Goal: Task Accomplishment & Management: Use online tool/utility

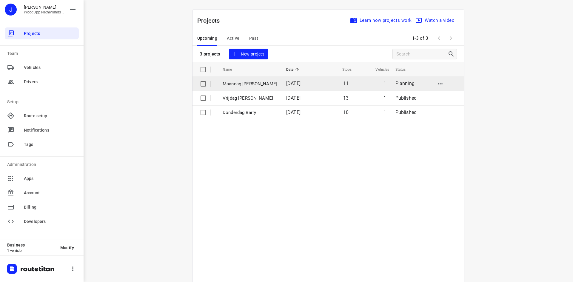
click at [227, 84] on p "Maandag [PERSON_NAME]" at bounding box center [249, 84] width 55 height 7
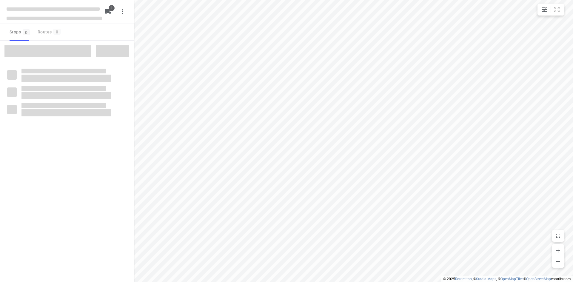
type input "distance"
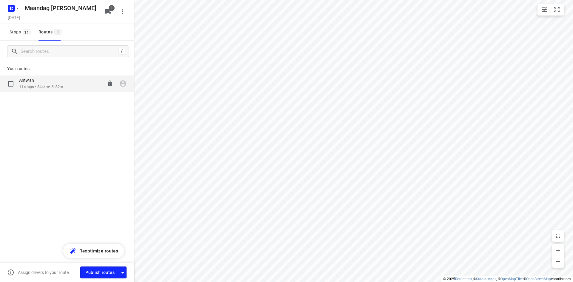
click at [56, 81] on div "Antwan" at bounding box center [41, 81] width 44 height 7
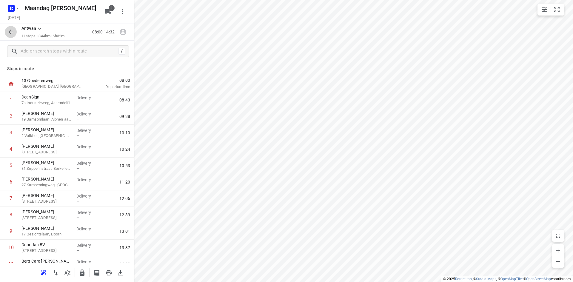
click at [9, 34] on icon "button" at bounding box center [10, 31] width 7 height 7
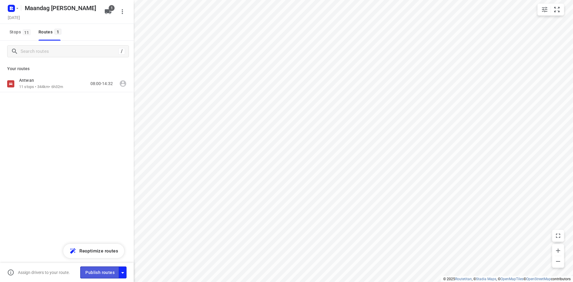
click at [102, 271] on span "Publish routes" at bounding box center [99, 272] width 29 height 7
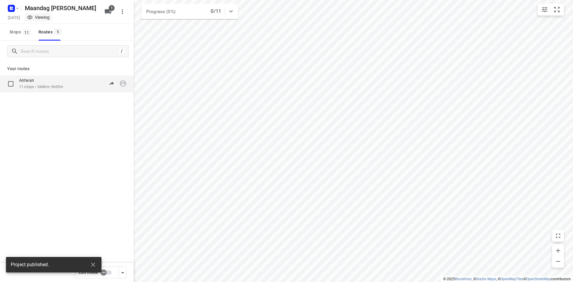
click at [53, 86] on p "11 stops • 344km • 6h32m" at bounding box center [41, 87] width 44 height 6
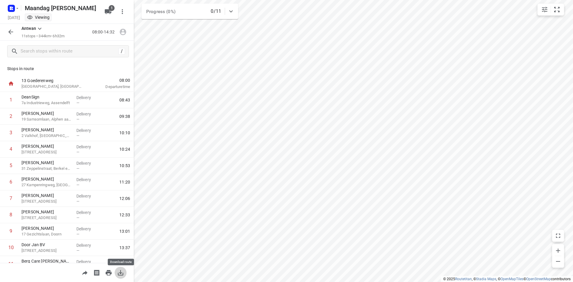
click at [120, 272] on icon "button" at bounding box center [120, 272] width 5 height 5
click at [11, 35] on icon "button" at bounding box center [10, 31] width 7 height 7
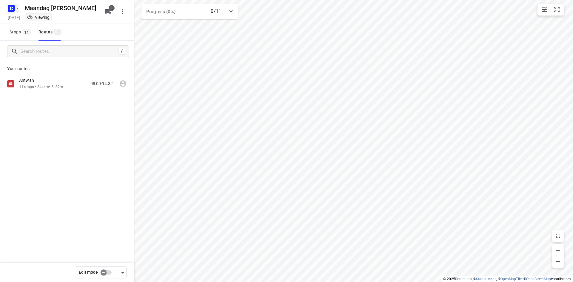
click at [15, 12] on icon "button" at bounding box center [12, 9] width 10 height 10
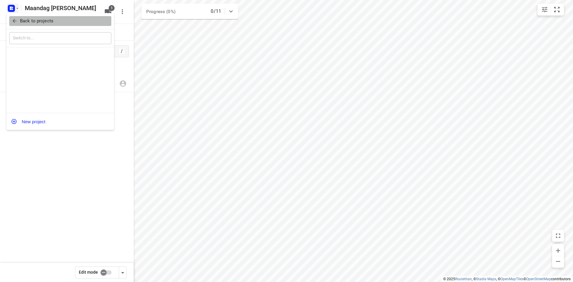
click at [18, 21] on span "Back to projects" at bounding box center [60, 21] width 97 height 7
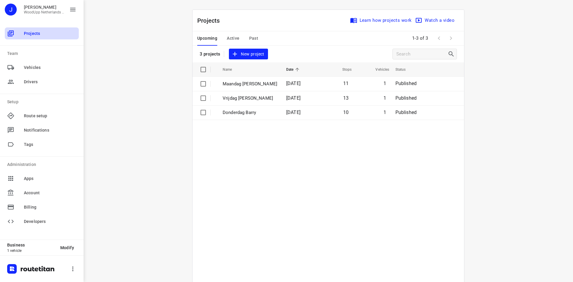
click at [35, 35] on span "Projects" at bounding box center [50, 33] width 52 height 6
